Goal: Find specific page/section

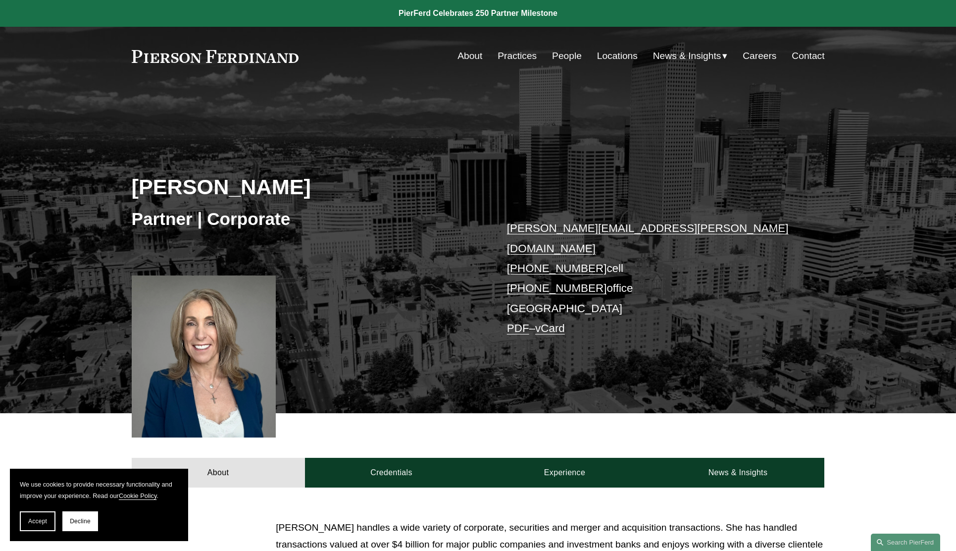
click at [570, 53] on link "People" at bounding box center [567, 56] width 30 height 19
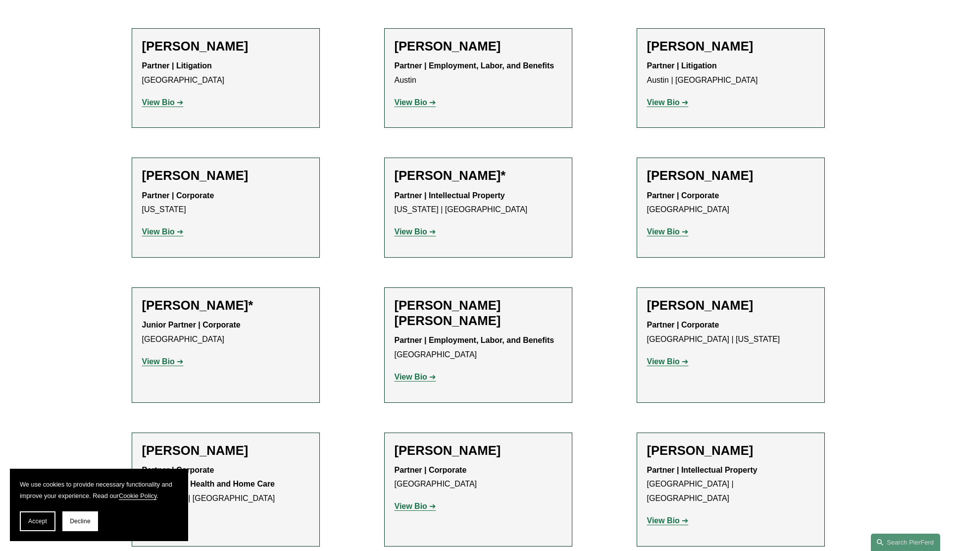
scroll to position [428, 0]
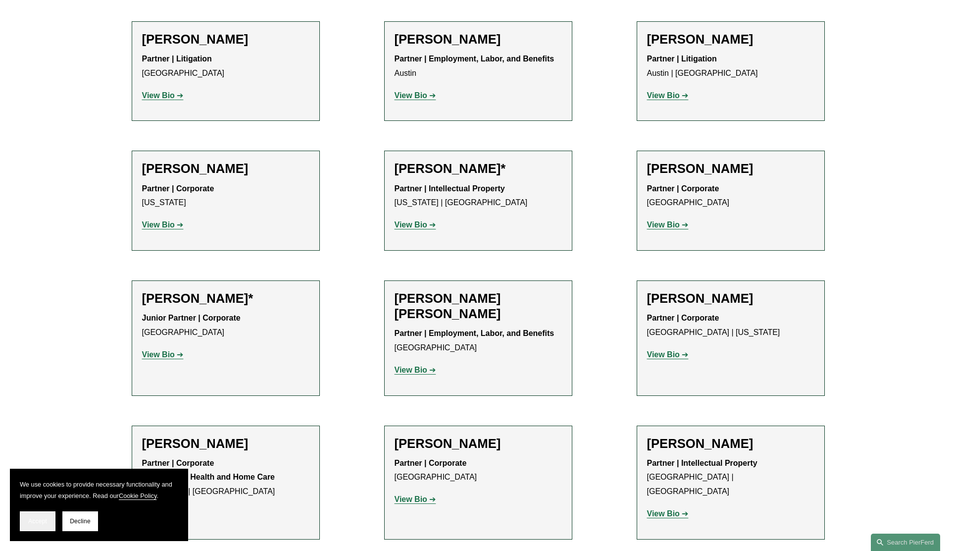
click at [47, 520] on span "Accept" at bounding box center [37, 521] width 19 height 7
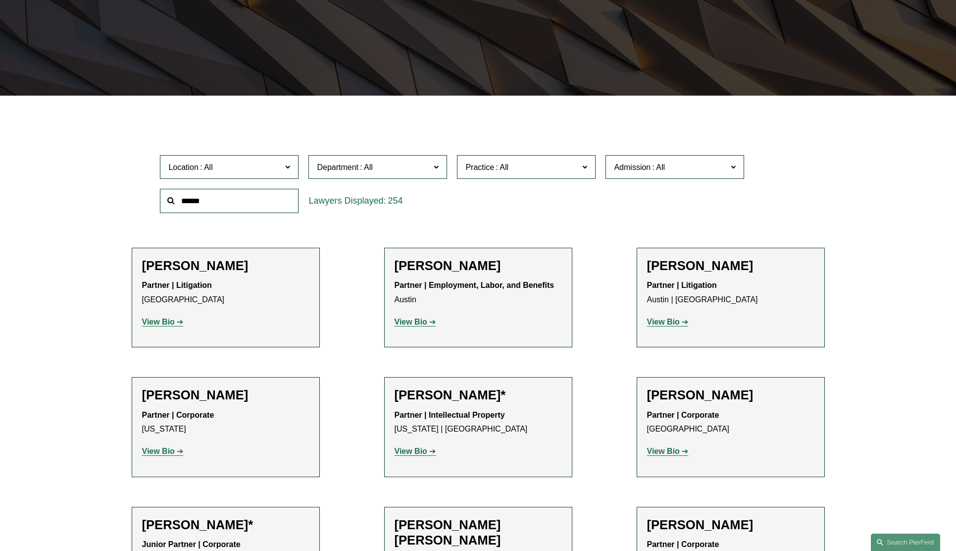
scroll to position [0, 0]
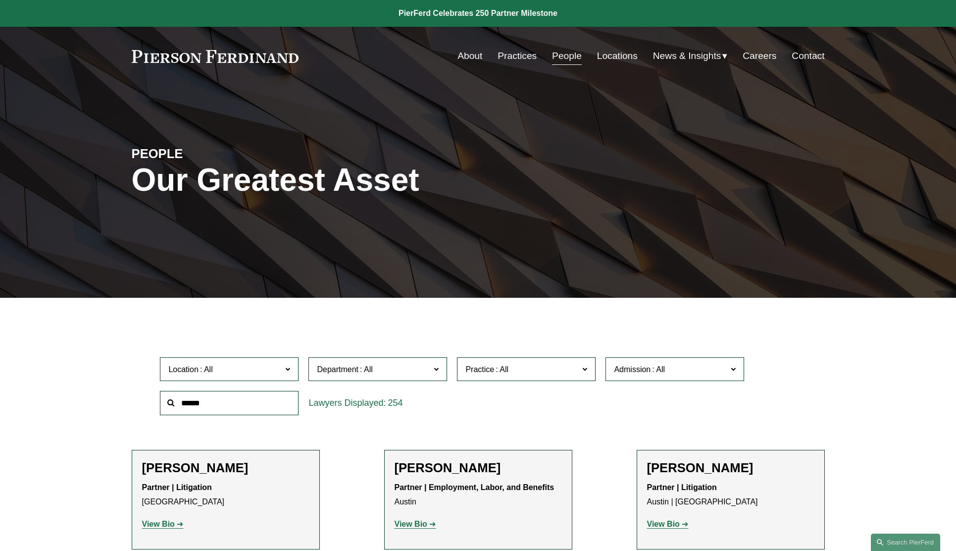
click at [607, 54] on link "Locations" at bounding box center [617, 56] width 41 height 19
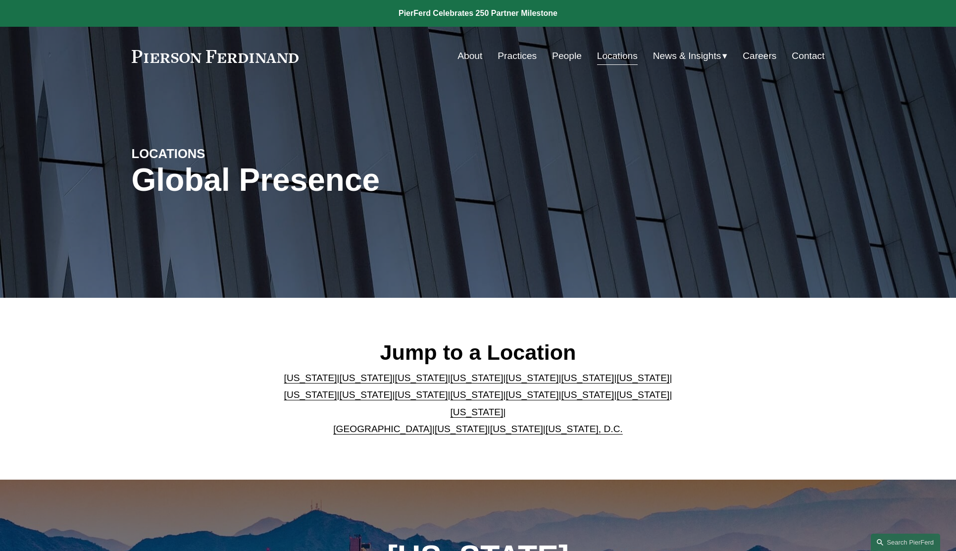
click at [395, 383] on link "[US_STATE]" at bounding box center [421, 377] width 53 height 10
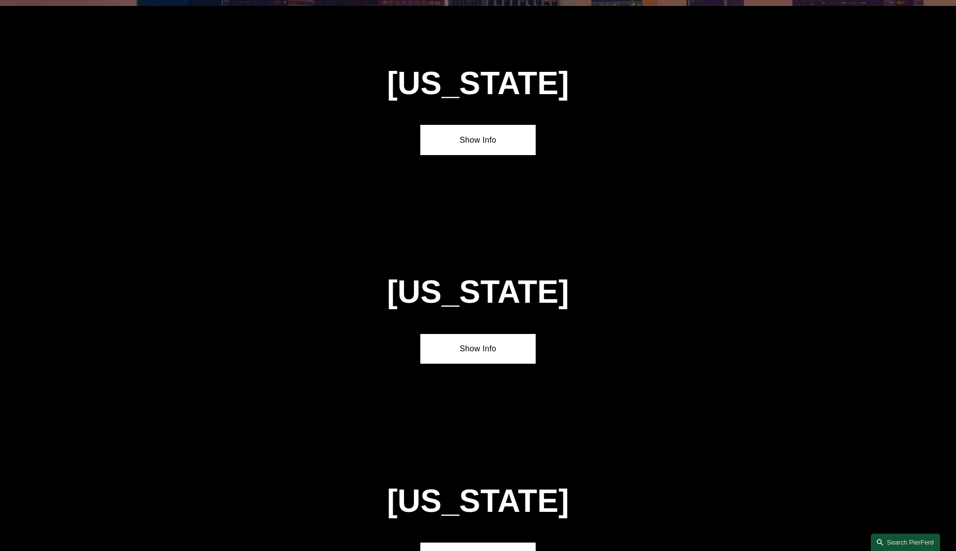
scroll to position [896, 0]
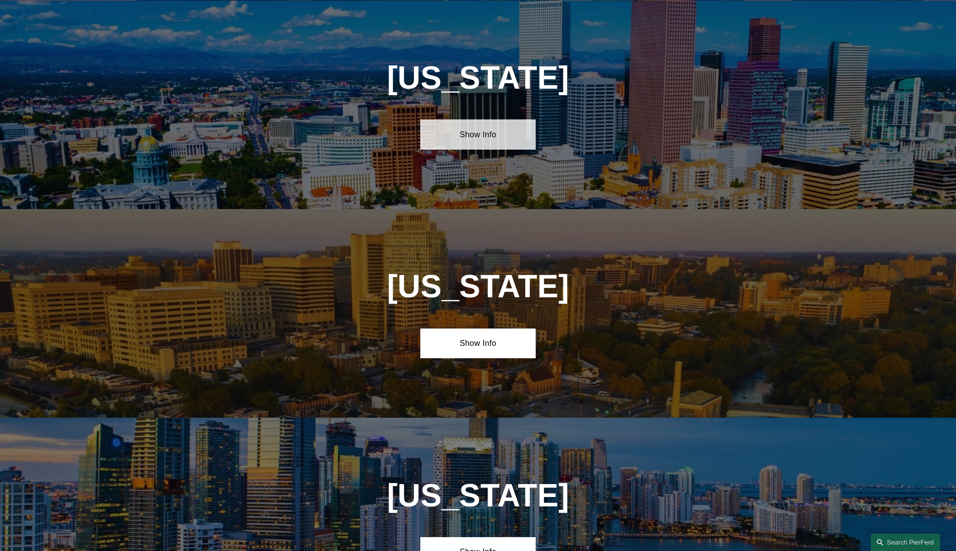
click at [480, 148] on link "Show Info" at bounding box center [477, 134] width 115 height 30
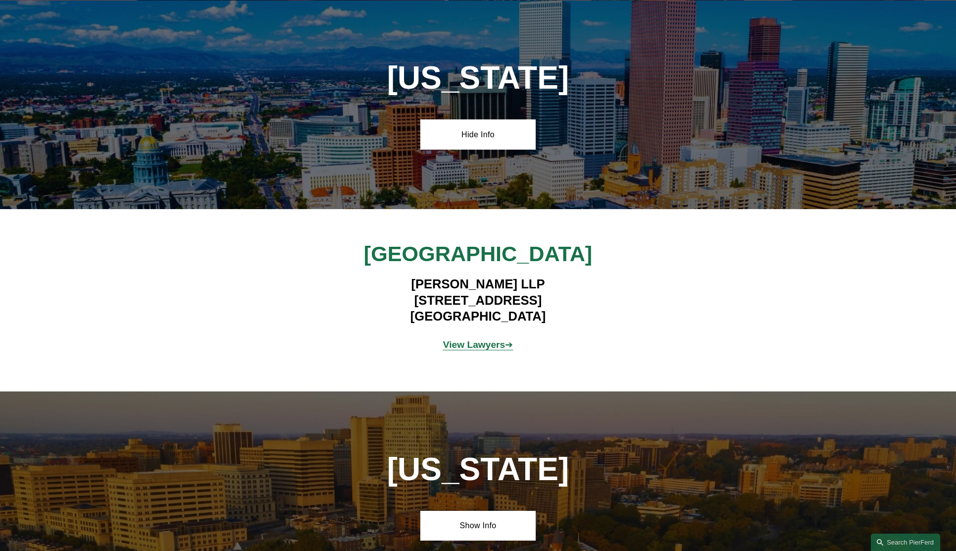
click at [480, 345] on strong "View Lawyers" at bounding box center [474, 344] width 62 height 10
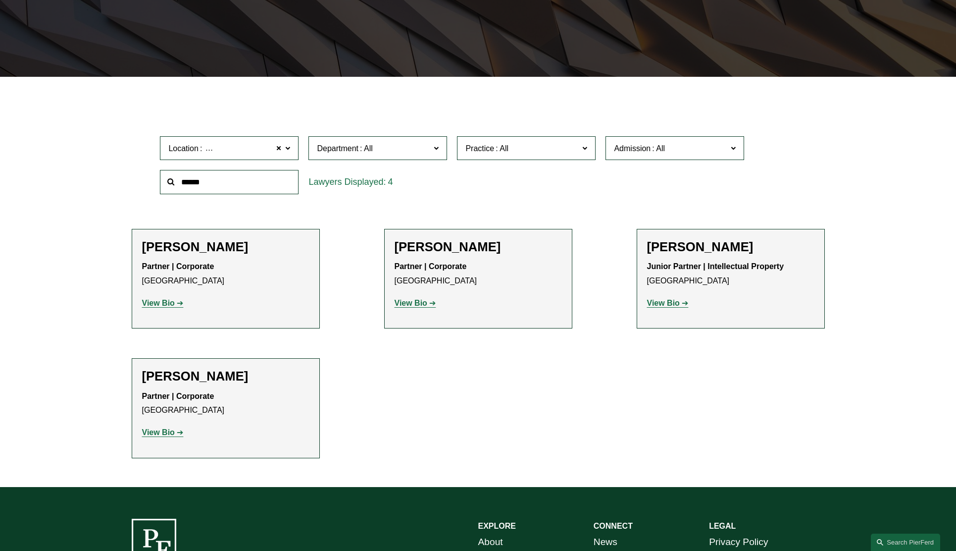
scroll to position [181, 0]
